Goal: Task Accomplishment & Management: Use online tool/utility

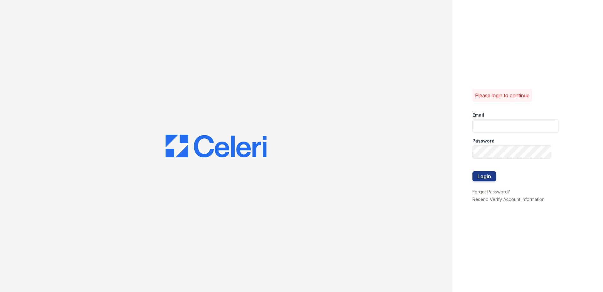
click at [501, 119] on div "Email" at bounding box center [516, 113] width 86 height 13
click at [502, 129] on input "email" at bounding box center [516, 125] width 86 height 13
type input "renewtowneoaks@trinity-pm.com"
click at [487, 177] on button "Login" at bounding box center [485, 176] width 24 height 10
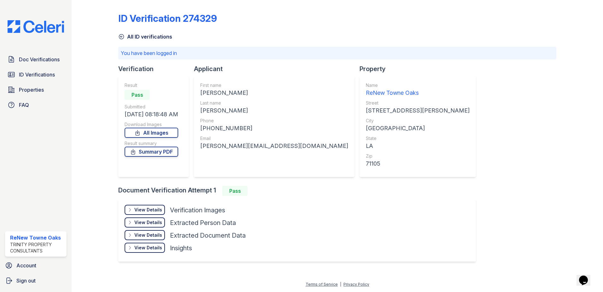
click at [44, 68] on div "Doc Verifications ID Verifications Properties FAQ" at bounding box center [36, 82] width 67 height 58
click at [32, 73] on span "ID Verifications" at bounding box center [37, 75] width 36 height 8
